Goal: Understand process/instructions: Learn how to perform a task or action

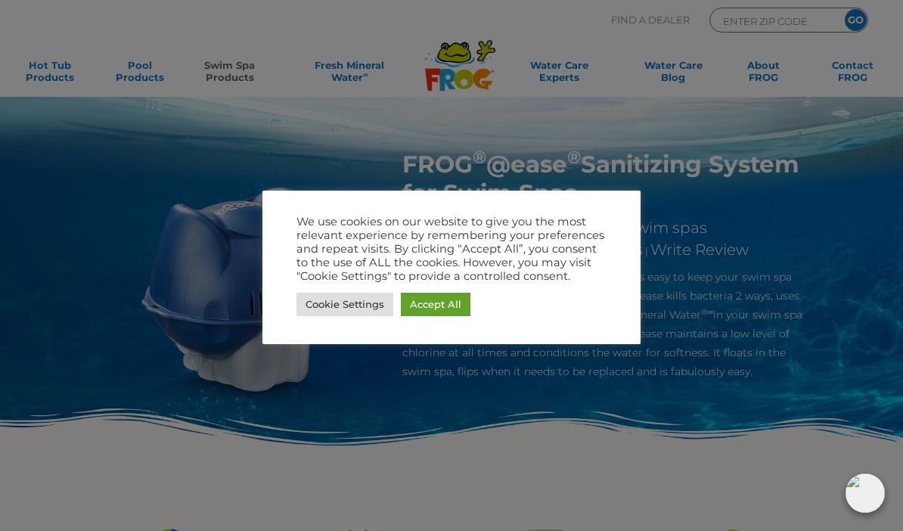
click at [437, 300] on link "Accept All" at bounding box center [436, 304] width 70 height 23
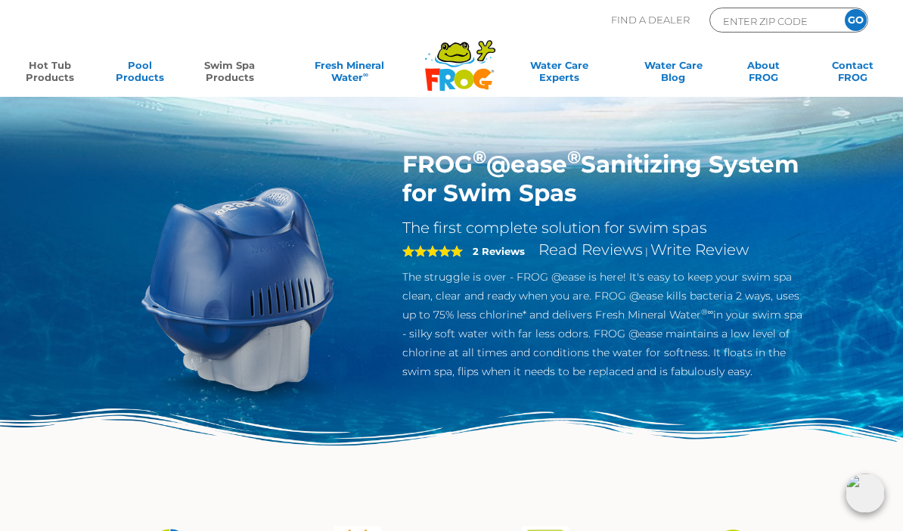
click at [66, 85] on link "Hot Tub Products" at bounding box center [50, 74] width 70 height 30
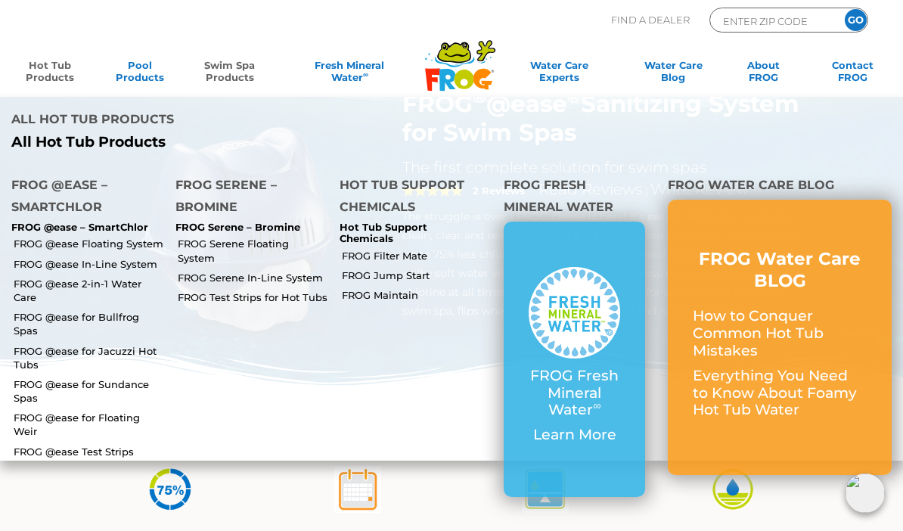
scroll to position [61, 0]
click at [396, 249] on link "FROG Filter Mate" at bounding box center [417, 256] width 151 height 14
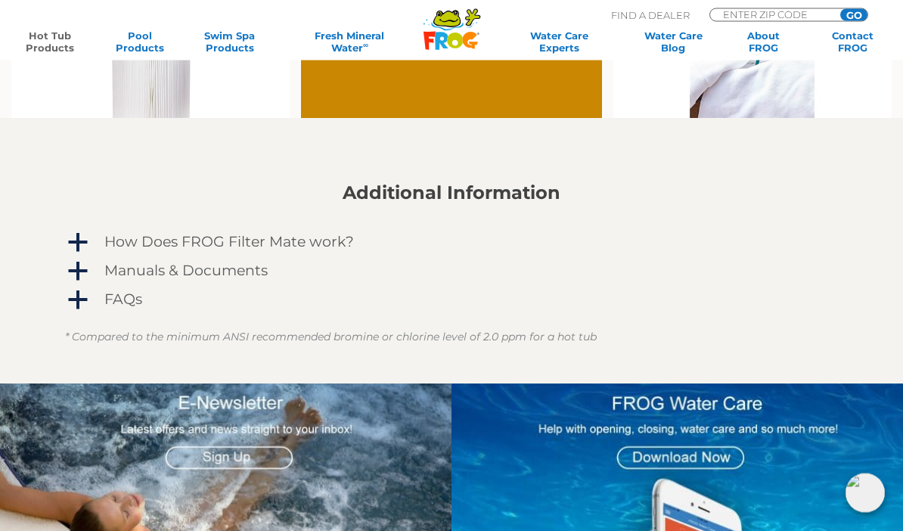
scroll to position [1016, 0]
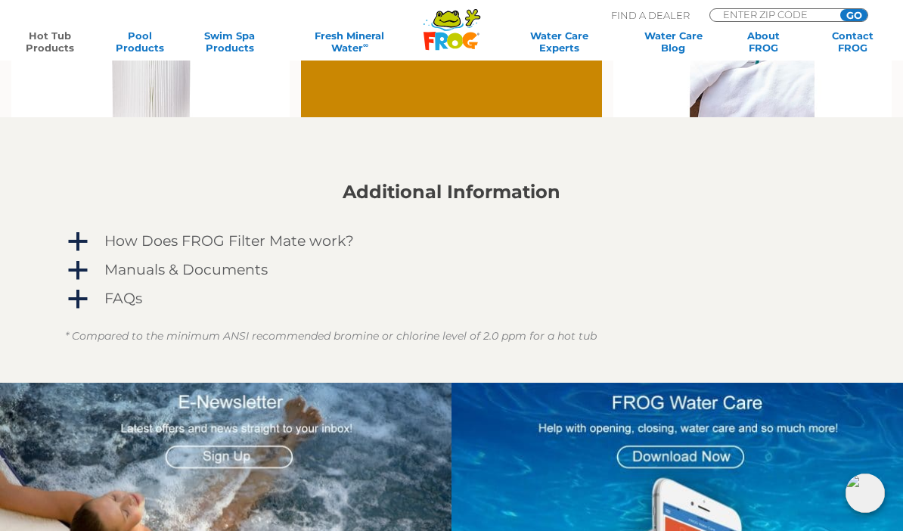
click at [312, 238] on h4 "How Does FROG Filter Mate work?" at bounding box center [229, 241] width 250 height 17
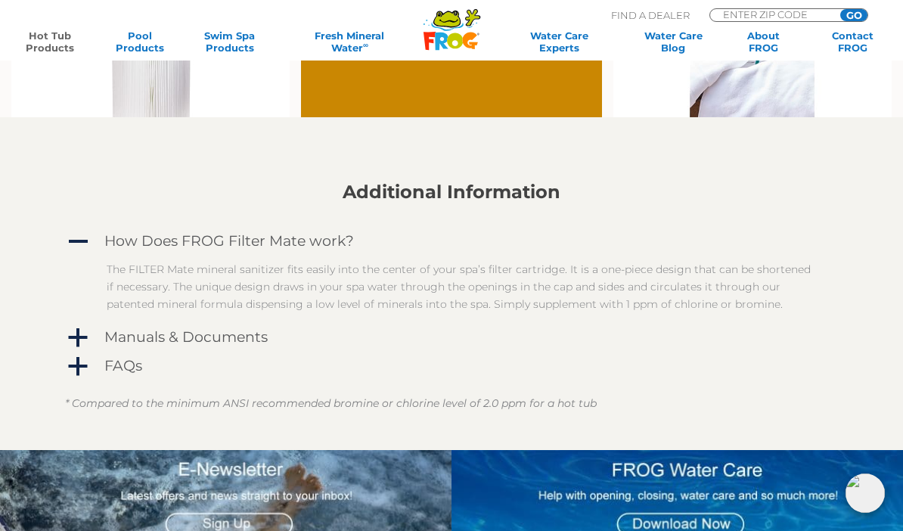
click at [239, 337] on h4 "Manuals & Documents" at bounding box center [185, 337] width 163 height 17
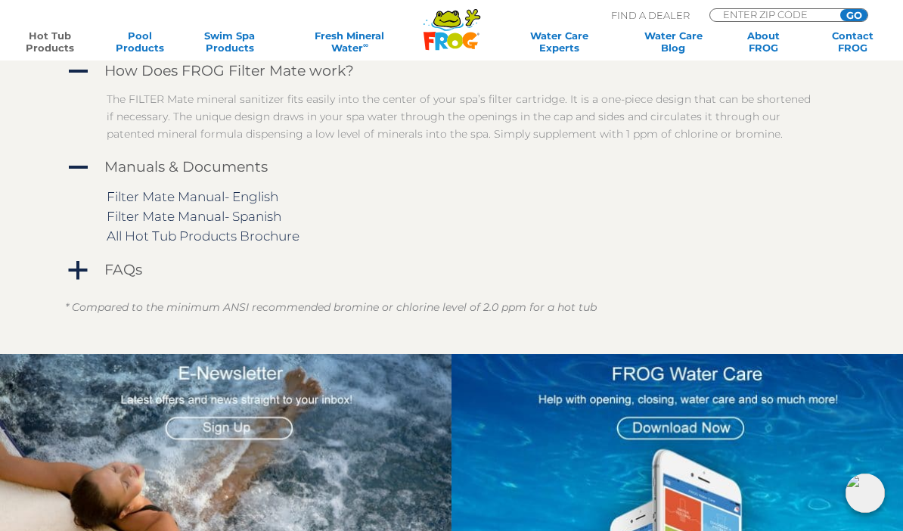
scroll to position [1183, 0]
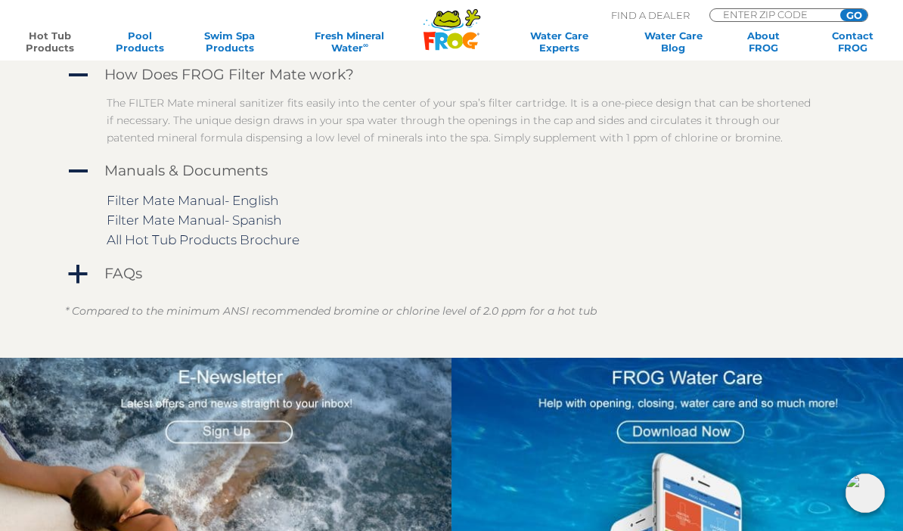
click at [269, 182] on div "Manuals & Documents" at bounding box center [429, 171] width 657 height 24
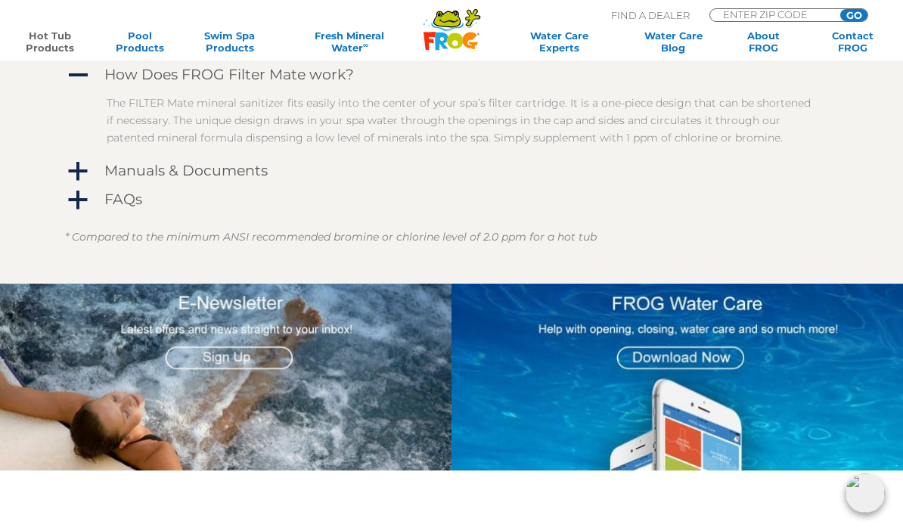
click at [253, 171] on h4 "Manuals & Documents" at bounding box center [185, 171] width 163 height 17
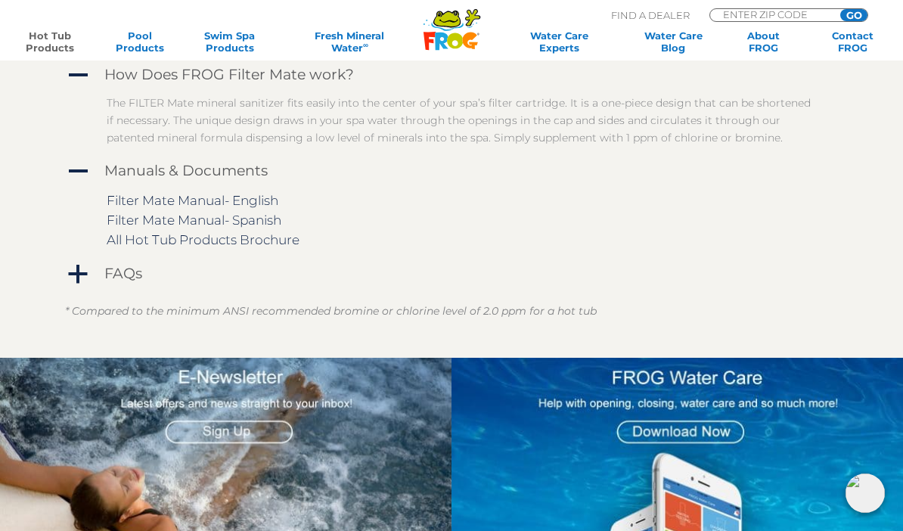
click at [273, 196] on link "Filter Mate Manual- English" at bounding box center [193, 200] width 172 height 15
click at [51, 38] on link "Hot Tub Products" at bounding box center [50, 42] width 70 height 24
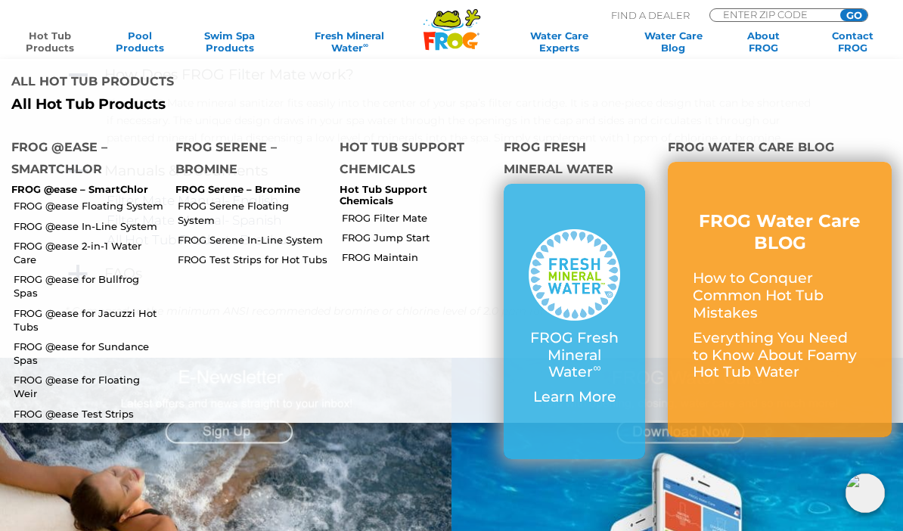
click at [139, 225] on link "FROG @ease In-Line System" at bounding box center [89, 226] width 151 height 14
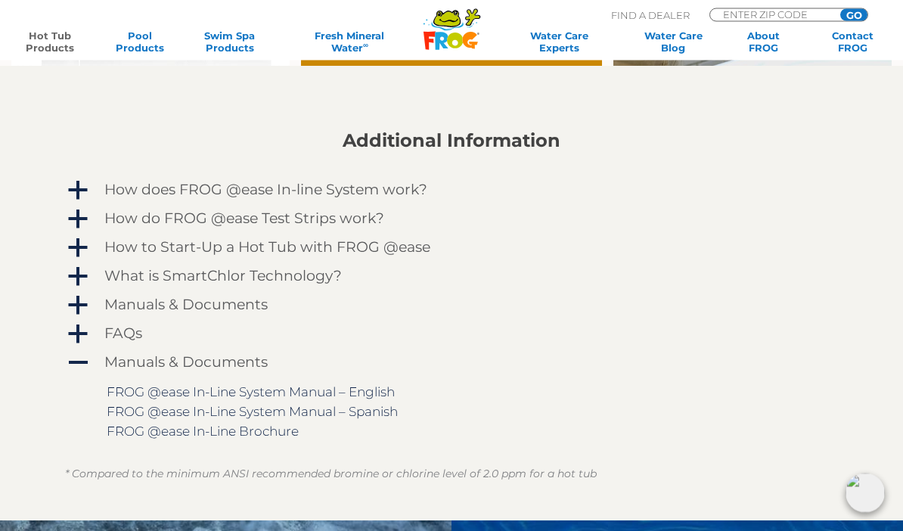
scroll to position [1171, 0]
click at [393, 198] on h4 "How does FROG @ease In-line System work?" at bounding box center [265, 190] width 323 height 17
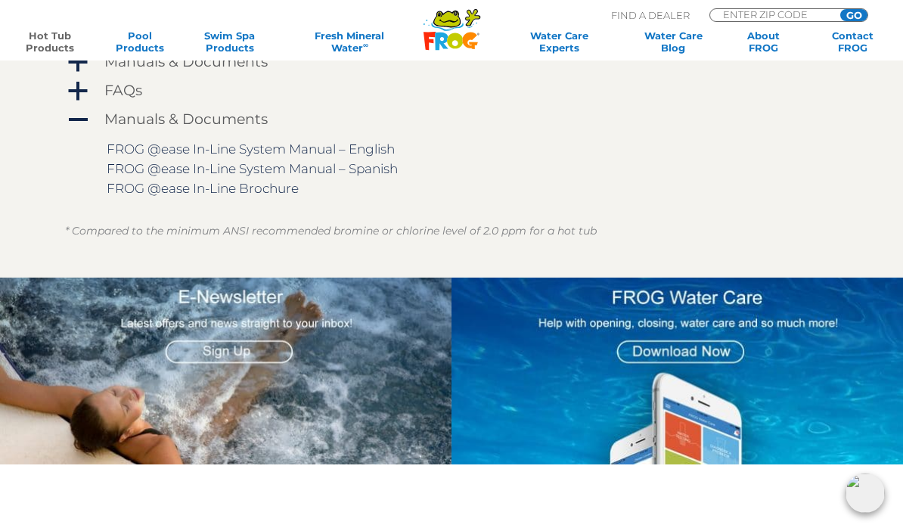
scroll to position [1816, 0]
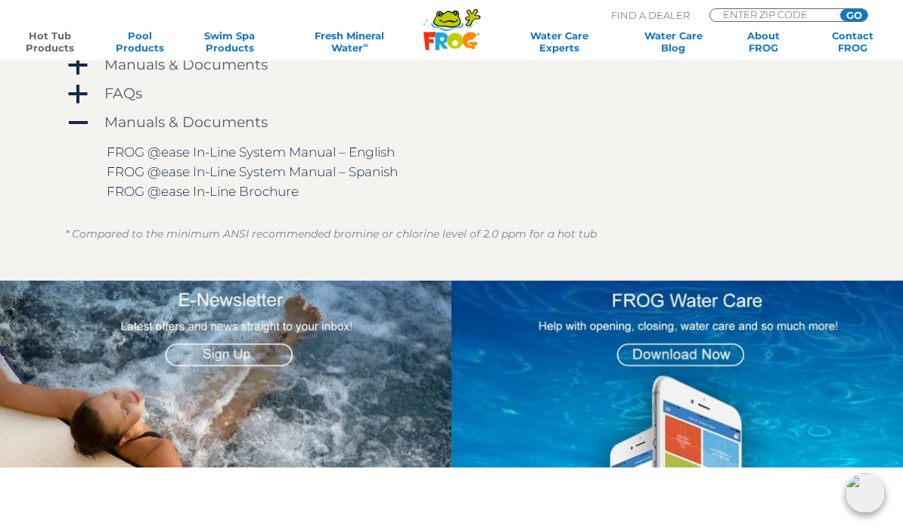
click at [381, 154] on link "FROG @ease In-Line System Manual – English" at bounding box center [251, 152] width 288 height 15
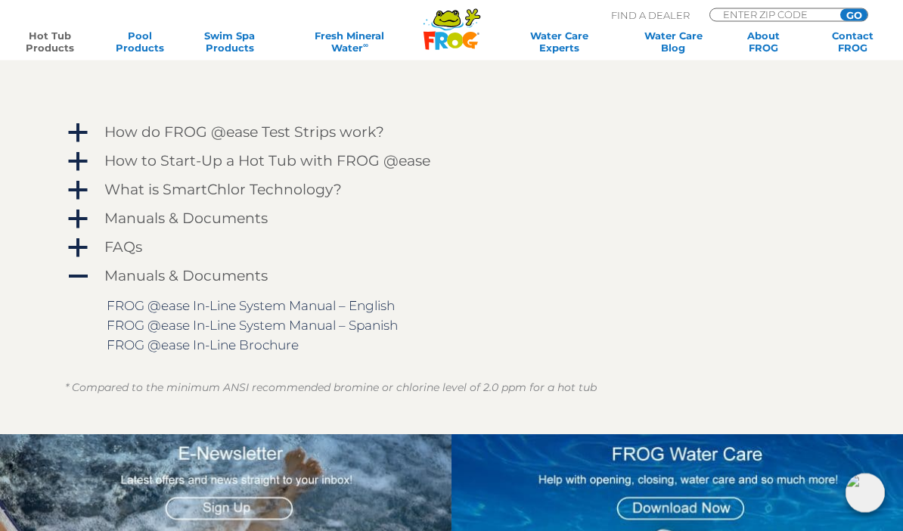
scroll to position [1640, 0]
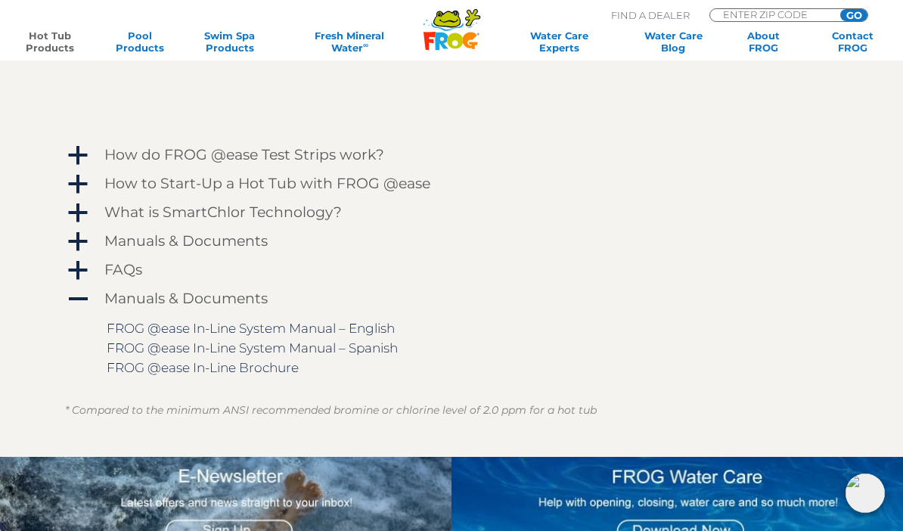
click at [263, 242] on h4 "Manuals & Documents" at bounding box center [185, 241] width 163 height 17
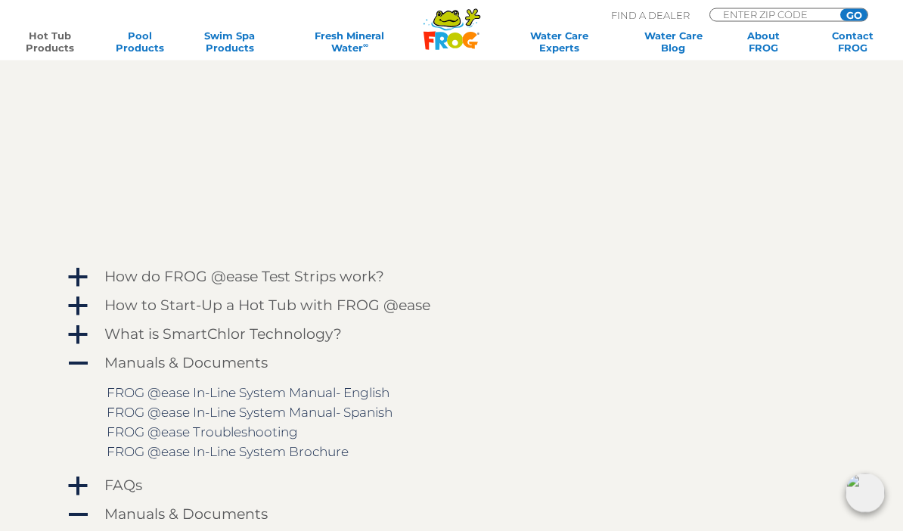
scroll to position [1517, 0]
click at [391, 298] on h4 "How to Start-Up a Hot Tub with FROG @ease" at bounding box center [267, 306] width 326 height 17
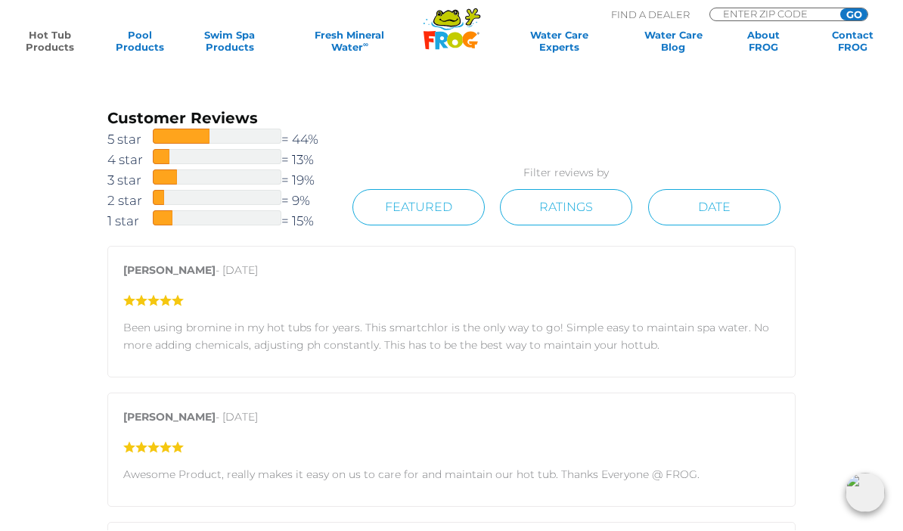
scroll to position [2609, 0]
